Goal: Information Seeking & Learning: Learn about a topic

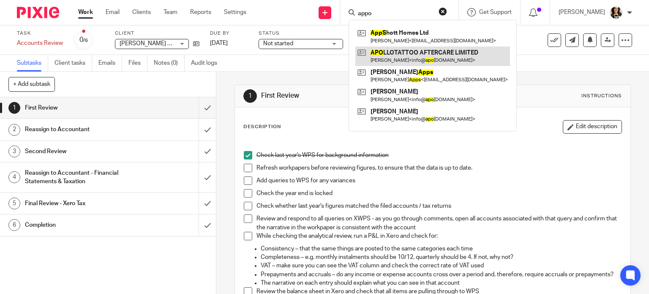
type input "appo"
click at [400, 56] on link at bounding box center [432, 55] width 155 height 19
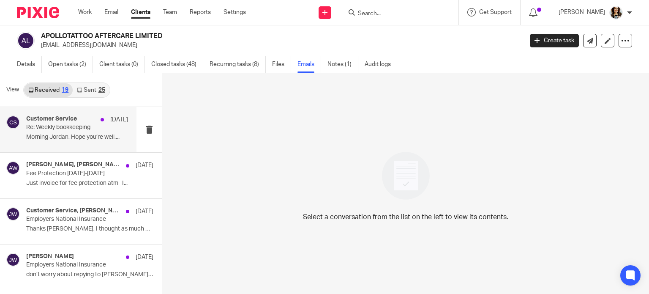
click at [87, 135] on p "﻿Morning Jordan, Hope you’re well,..." at bounding box center [77, 136] width 102 height 7
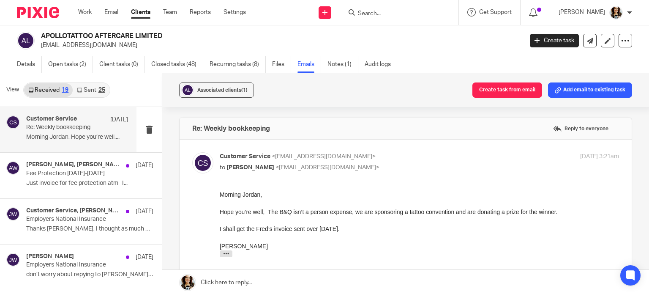
click at [95, 92] on link "Sent 25" at bounding box center [91, 90] width 36 height 14
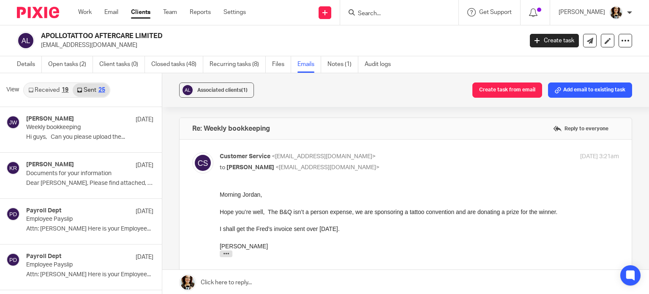
scroll to position [1, 0]
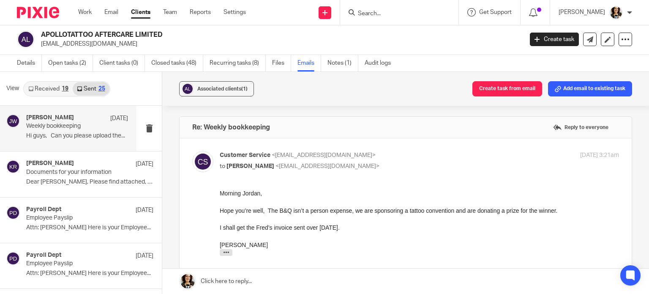
click at [81, 129] on p "Weekly bookkeeping" at bounding box center [67, 126] width 82 height 7
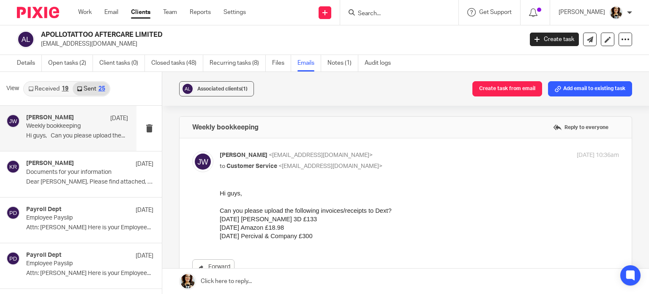
scroll to position [0, 0]
click at [392, 13] on input "Search" at bounding box center [395, 14] width 76 height 8
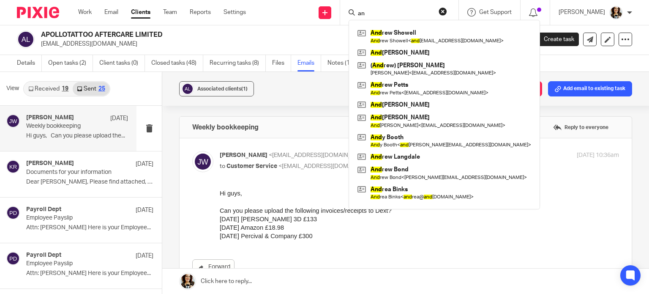
type input "a"
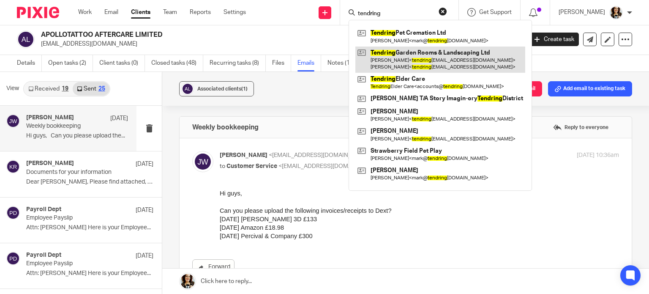
type input "tendring"
click at [412, 57] on link at bounding box center [440, 59] width 170 height 26
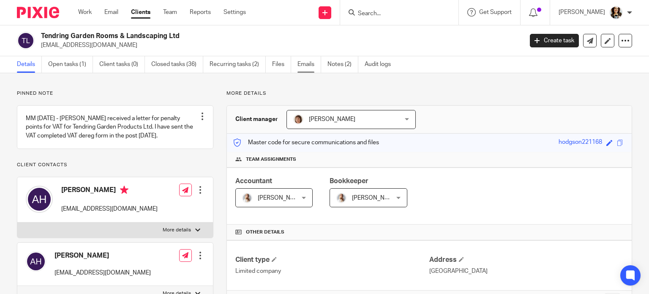
click at [308, 63] on link "Emails" at bounding box center [309, 64] width 24 height 16
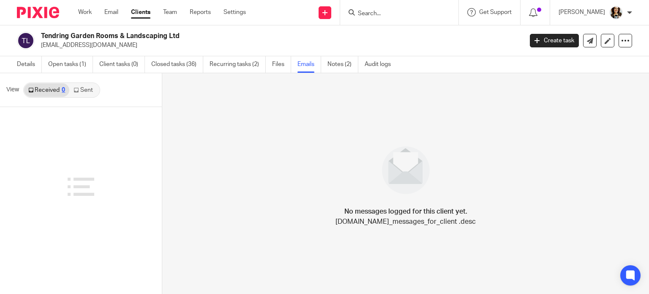
click at [386, 11] on input "Search" at bounding box center [395, 14] width 76 height 8
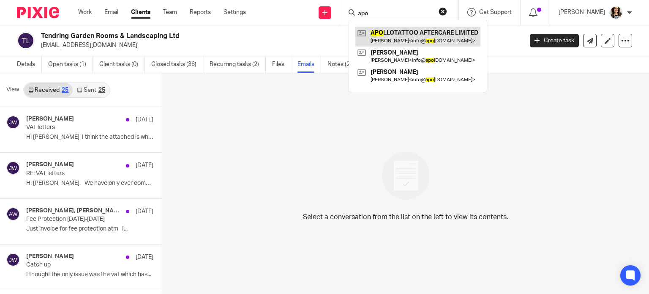
type input "apo"
click at [424, 38] on link at bounding box center [417, 36] width 125 height 19
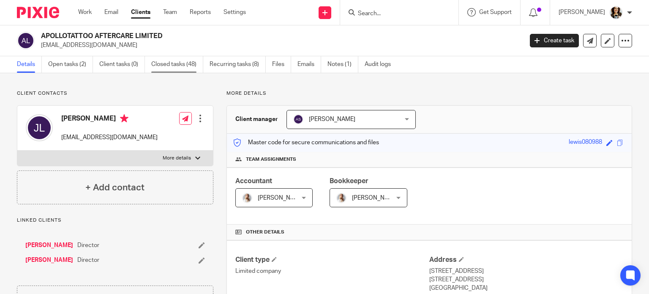
click at [188, 63] on link "Closed tasks (48)" at bounding box center [177, 64] width 52 height 16
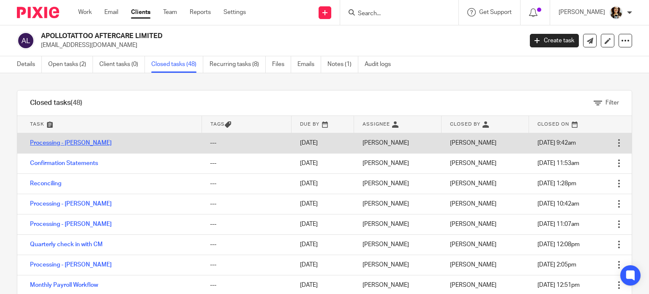
click at [47, 144] on link "Processing - Jordan" at bounding box center [71, 143] width 82 height 6
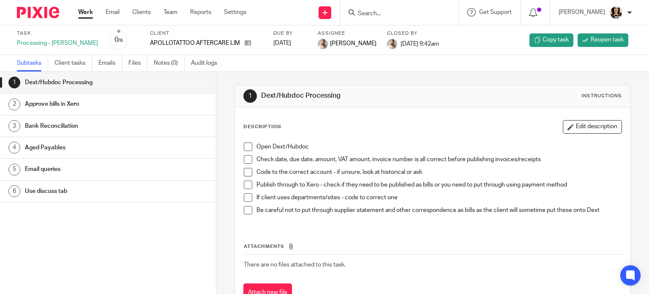
click at [376, 15] on input "Search" at bounding box center [395, 14] width 76 height 8
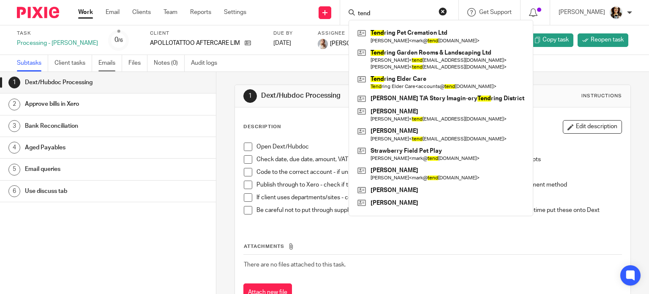
type input "tend"
click at [104, 65] on link "Emails" at bounding box center [110, 63] width 24 height 16
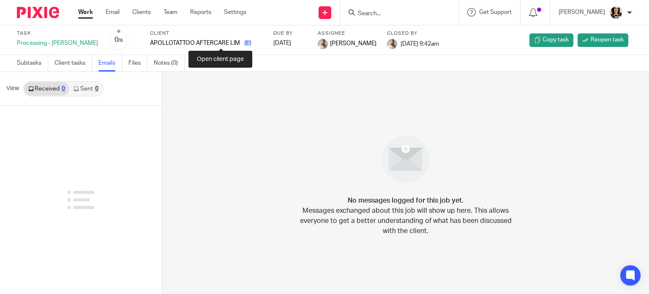
click at [245, 45] on icon at bounding box center [248, 43] width 6 height 6
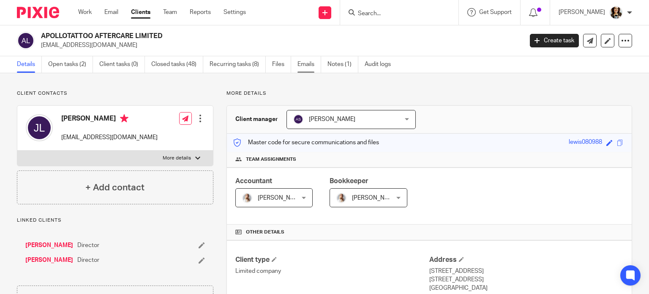
click at [315, 63] on link "Emails" at bounding box center [309, 64] width 24 height 16
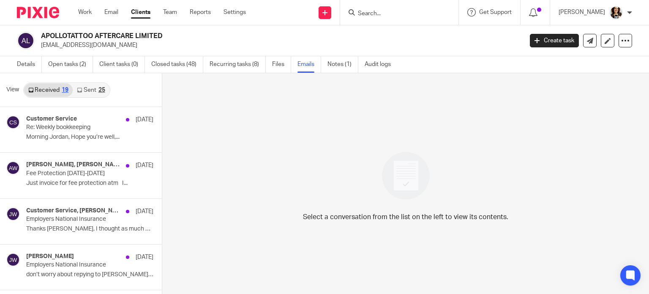
click at [90, 90] on link "Sent 25" at bounding box center [91, 90] width 36 height 14
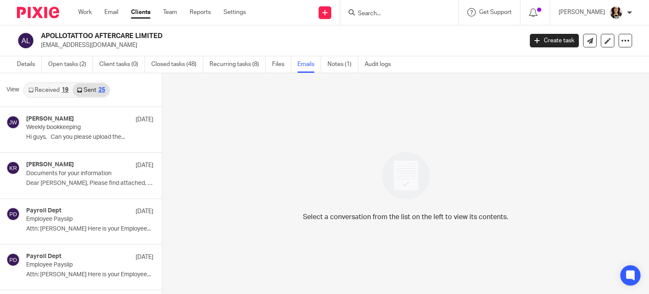
scroll to position [1, 0]
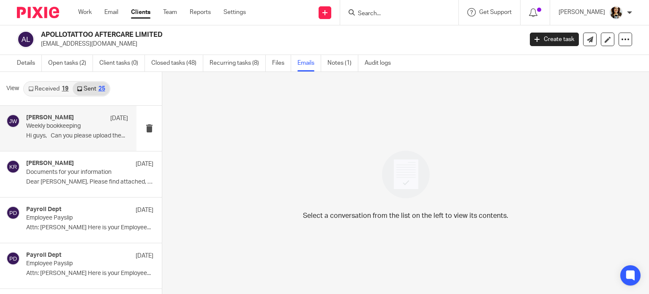
click at [46, 127] on p "Weekly bookkeeping" at bounding box center [67, 126] width 82 height 7
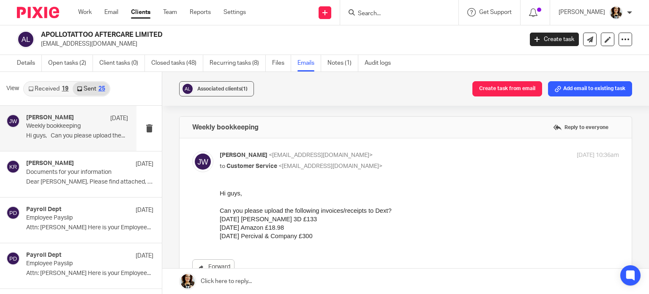
scroll to position [0, 0]
